Goal: Check status: Check status

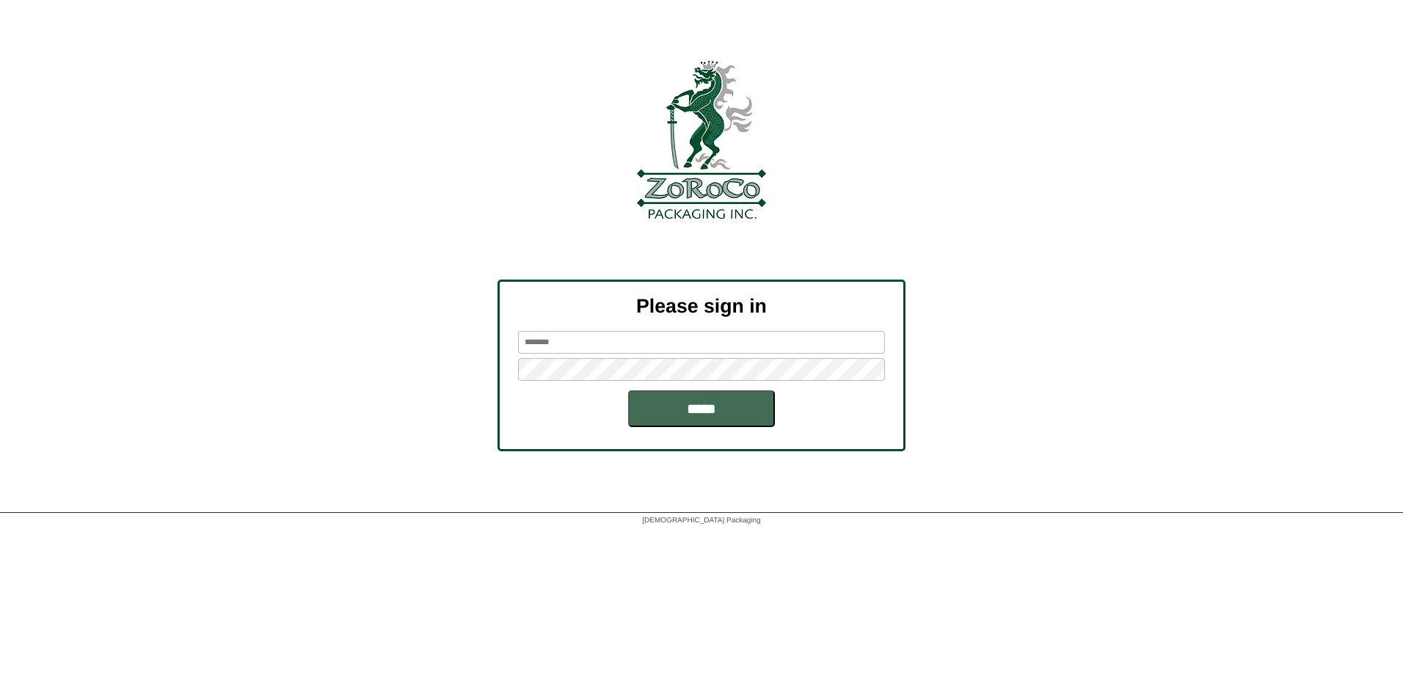
type input "********"
click at [659, 406] on input "*****" at bounding box center [701, 408] width 147 height 37
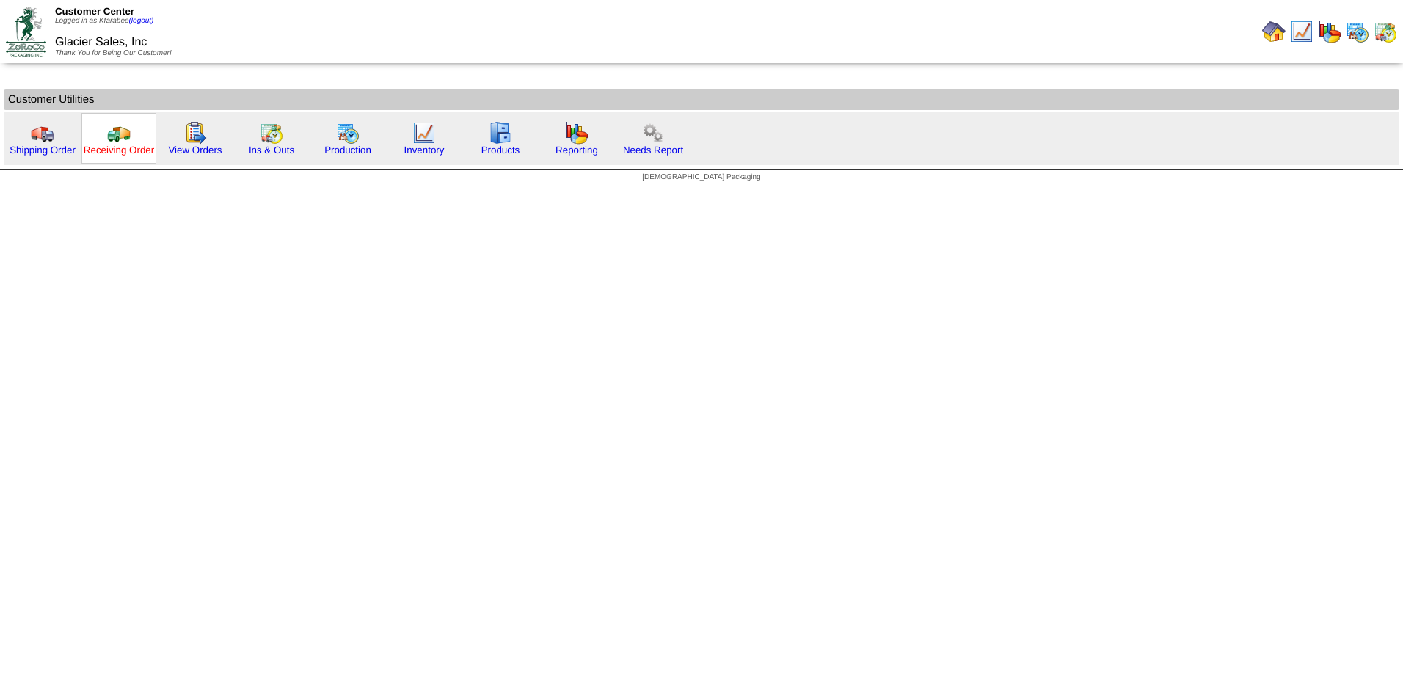
click at [128, 150] on link "Receiving Order" at bounding box center [119, 150] width 70 height 11
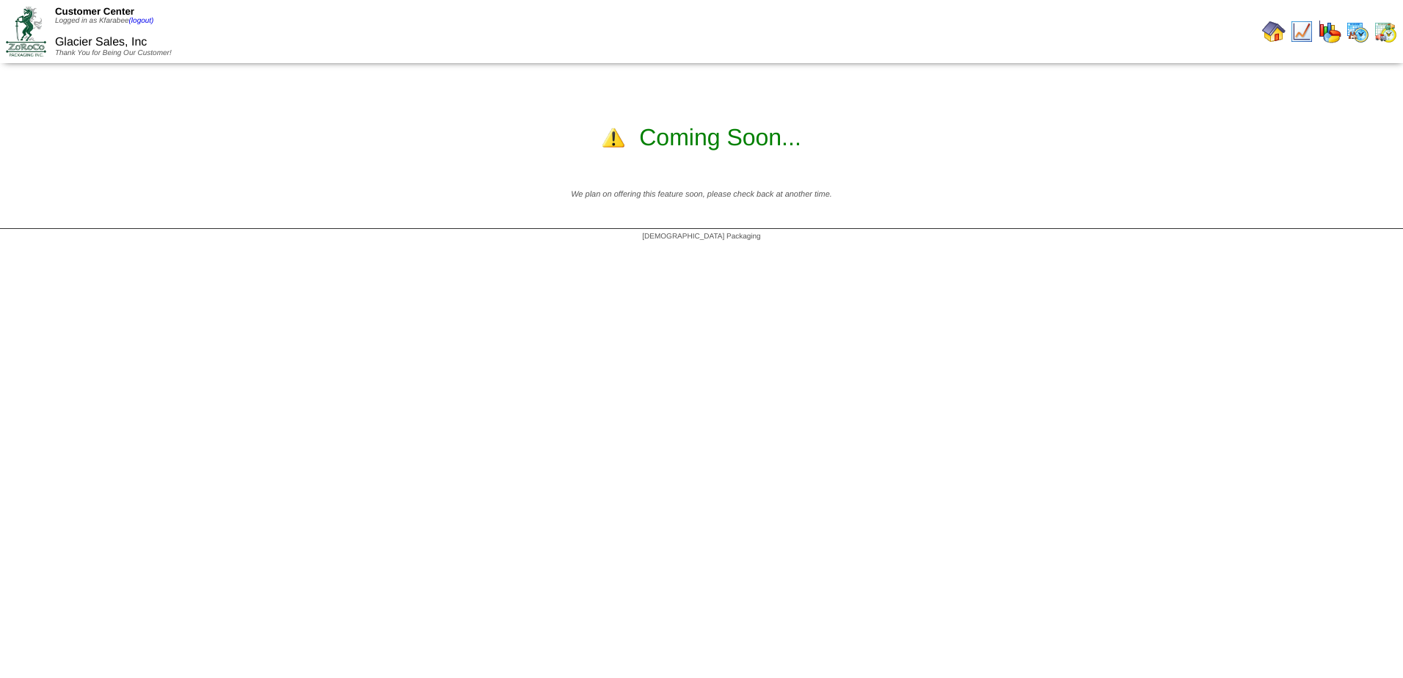
click at [1279, 34] on img at bounding box center [1273, 31] width 23 height 23
click at [1277, 26] on img at bounding box center [1273, 31] width 23 height 23
click at [1359, 34] on img at bounding box center [1356, 31] width 23 height 23
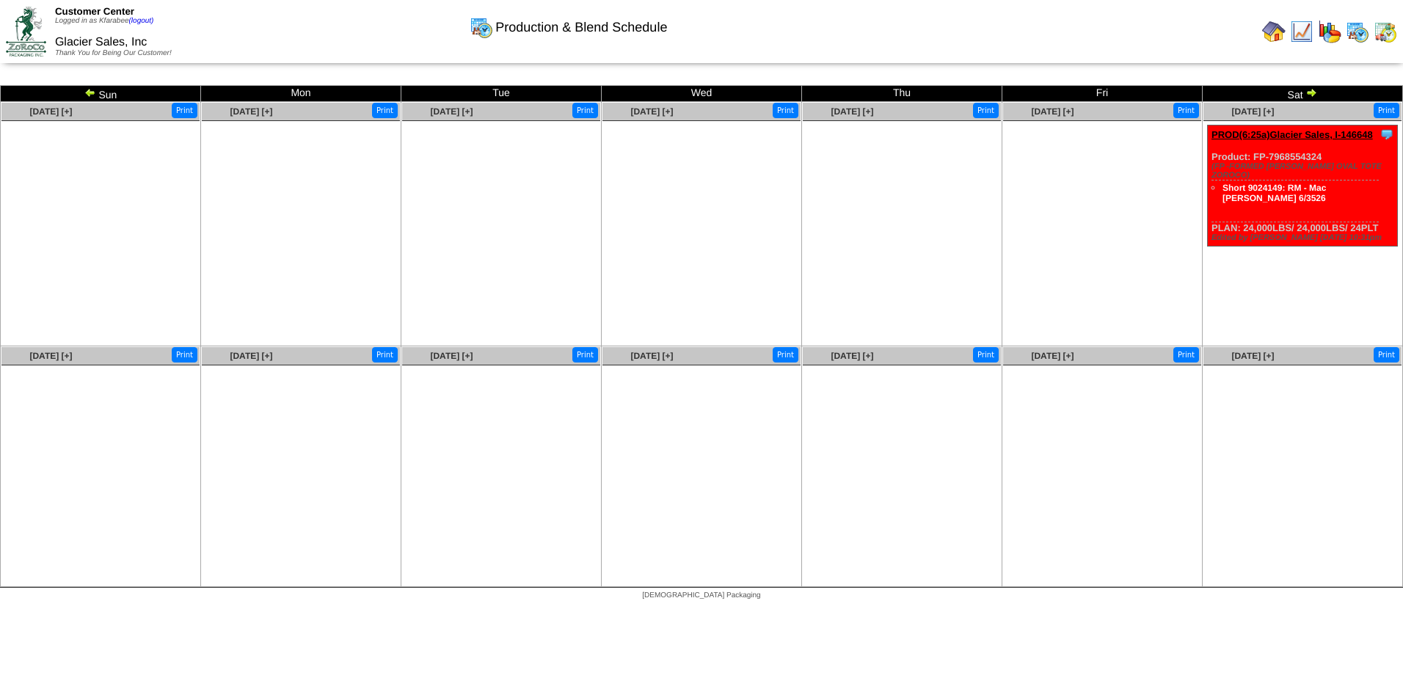
click at [88, 89] on img at bounding box center [90, 93] width 12 height 12
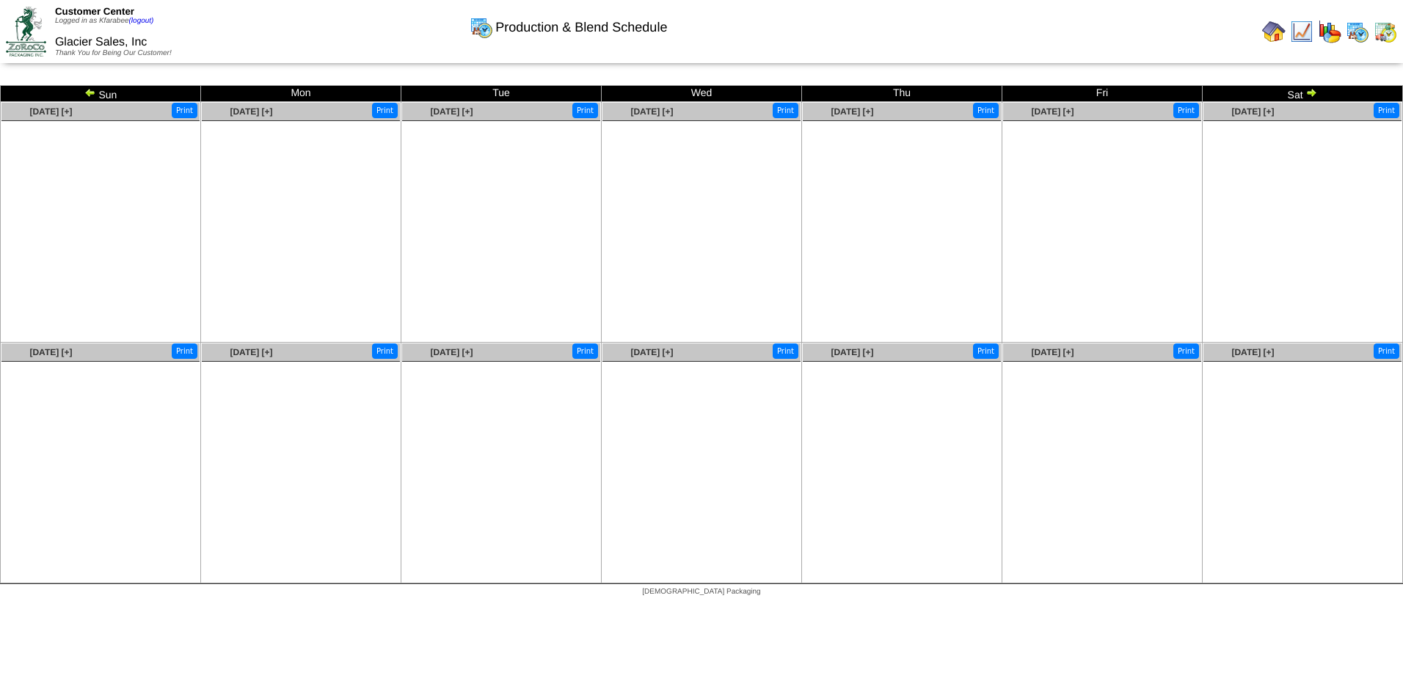
click at [1362, 31] on img at bounding box center [1356, 31] width 23 height 23
click at [1306, 92] on img at bounding box center [1311, 93] width 12 height 12
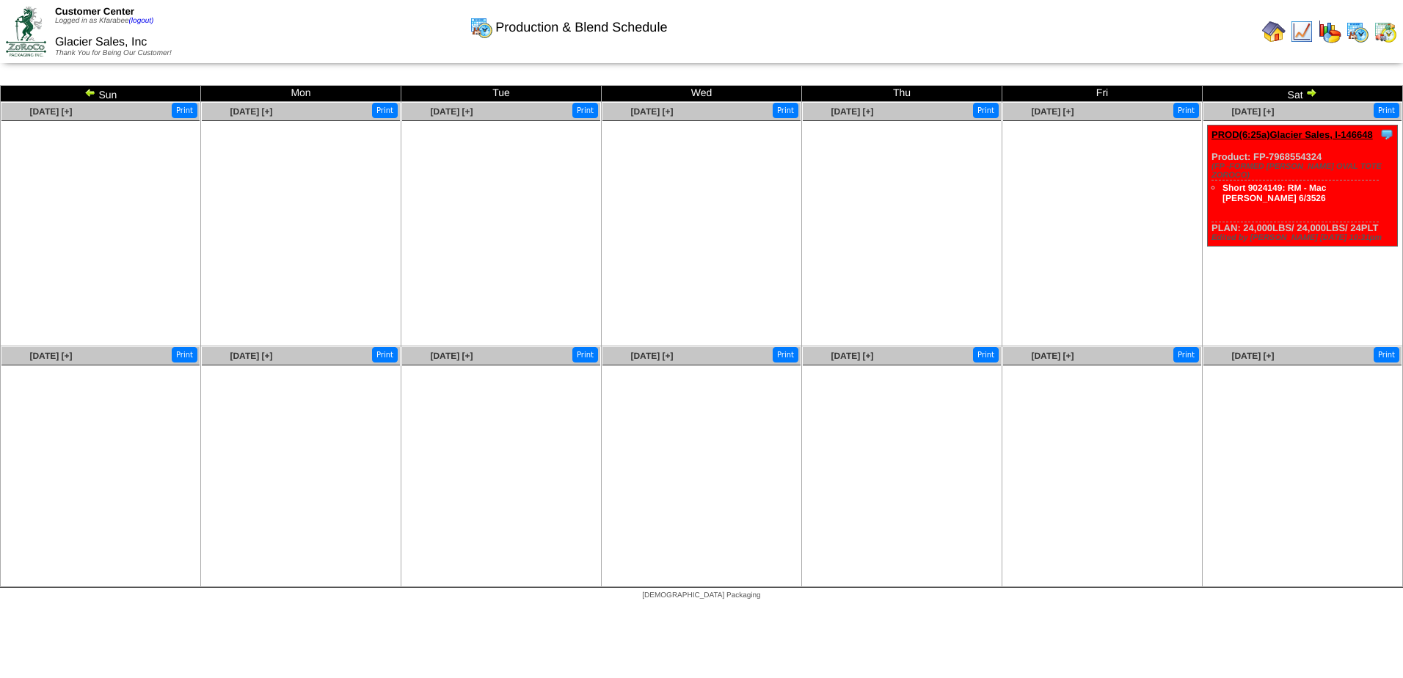
click at [1388, 27] on img at bounding box center [1384, 31] width 23 height 23
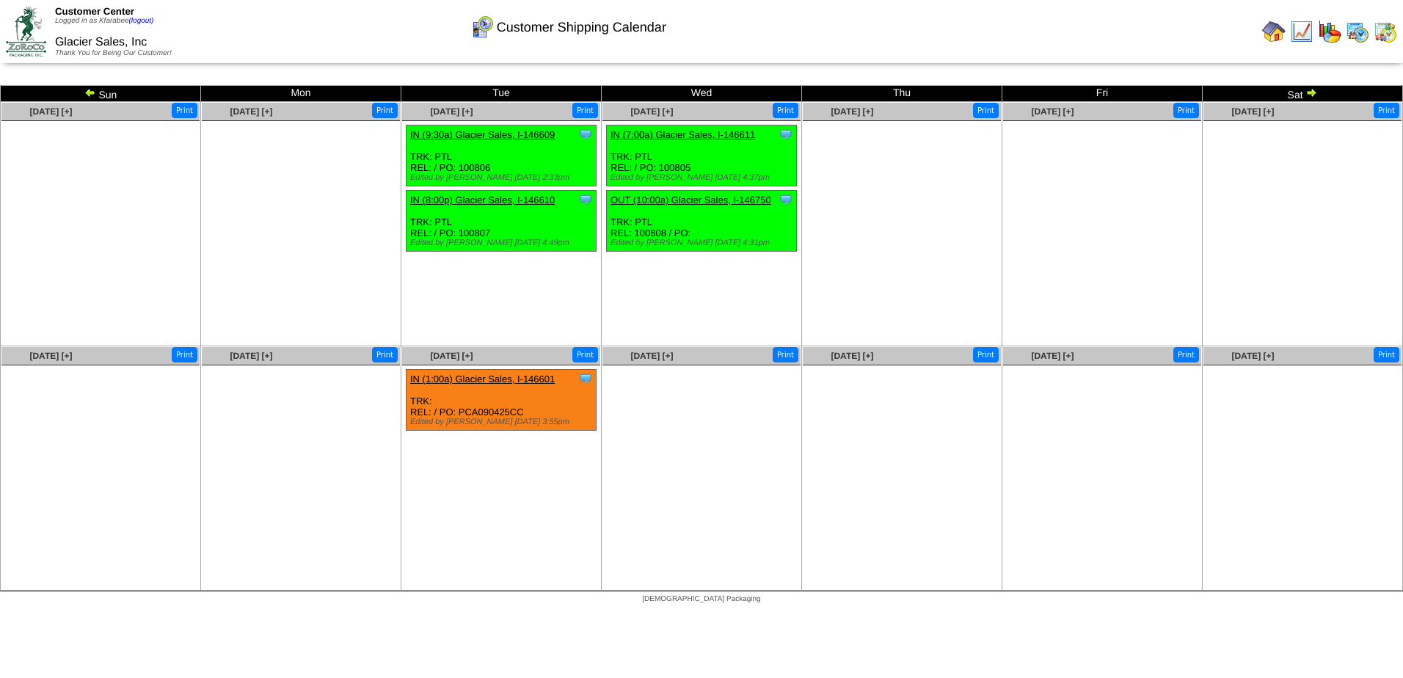
click at [449, 134] on link "IN (9:30a) Glacier Sales, I-146609" at bounding box center [482, 134] width 145 height 11
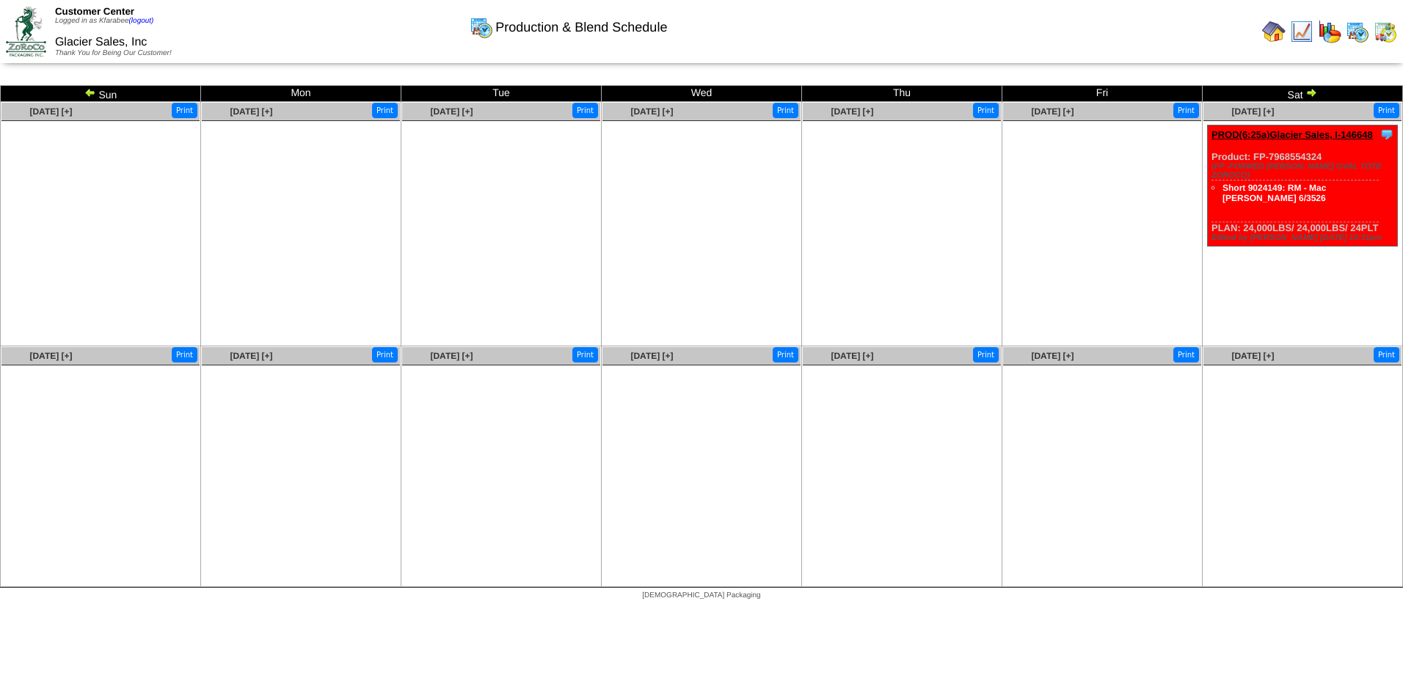
click at [1383, 29] on img at bounding box center [1384, 31] width 23 height 23
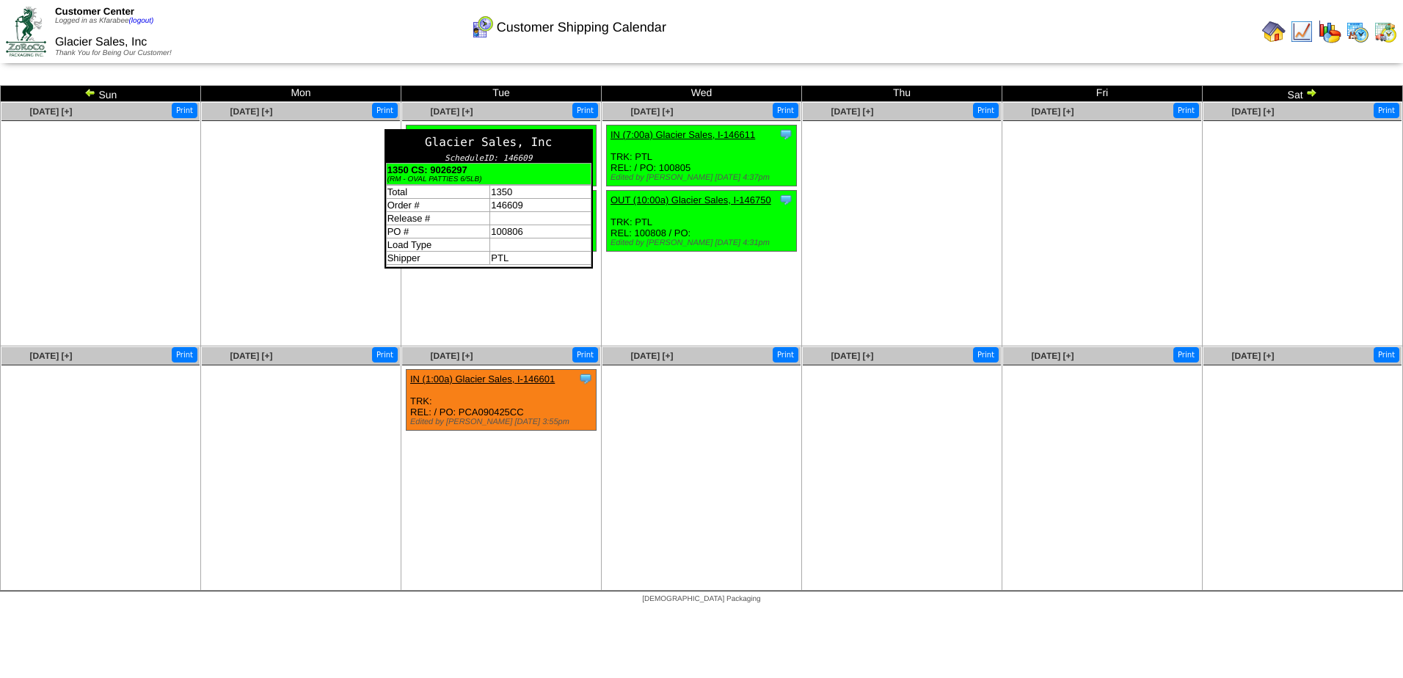
click at [588, 134] on div "Glacier Sales, Inc" at bounding box center [488, 142] width 205 height 23
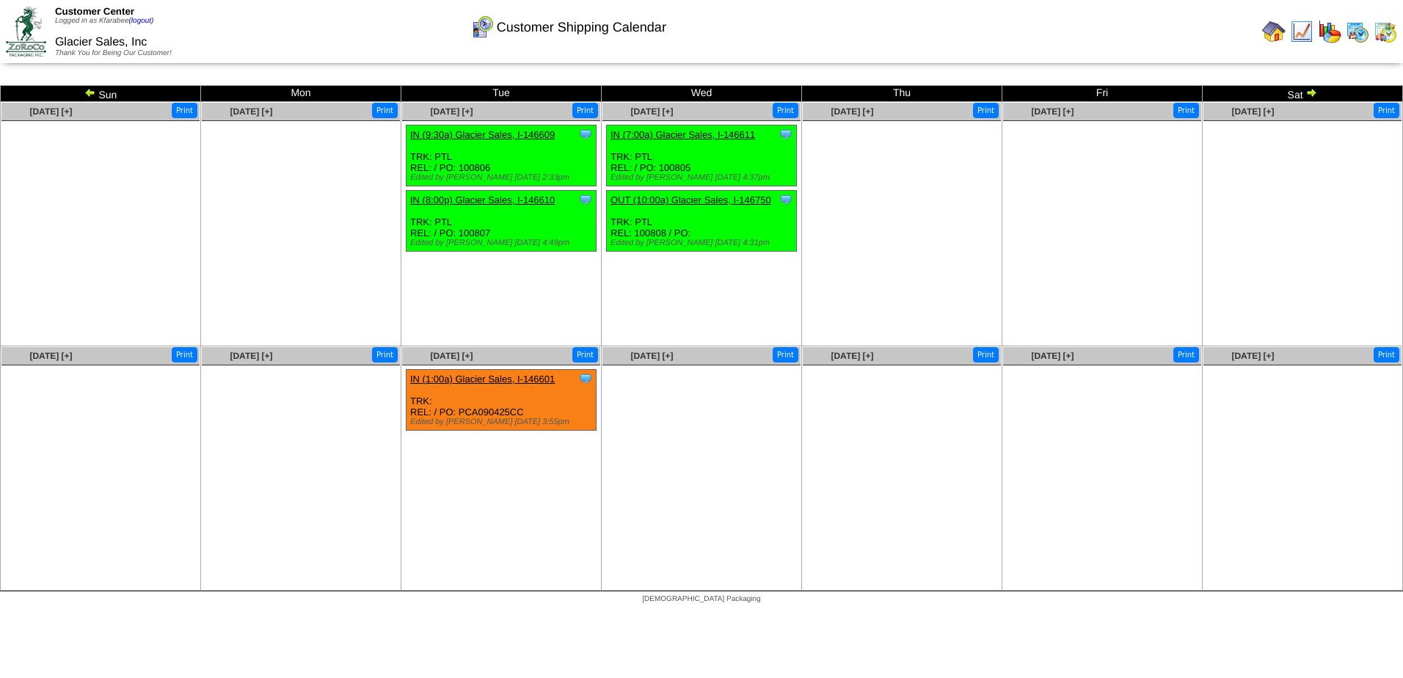
click at [1185, 237] on ul at bounding box center [1102, 231] width 198 height 220
